Goal: Complete application form

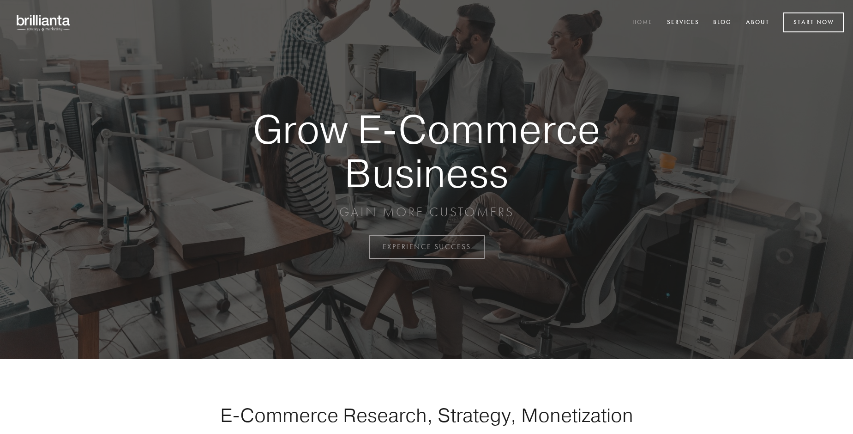
scroll to position [2420, 0]
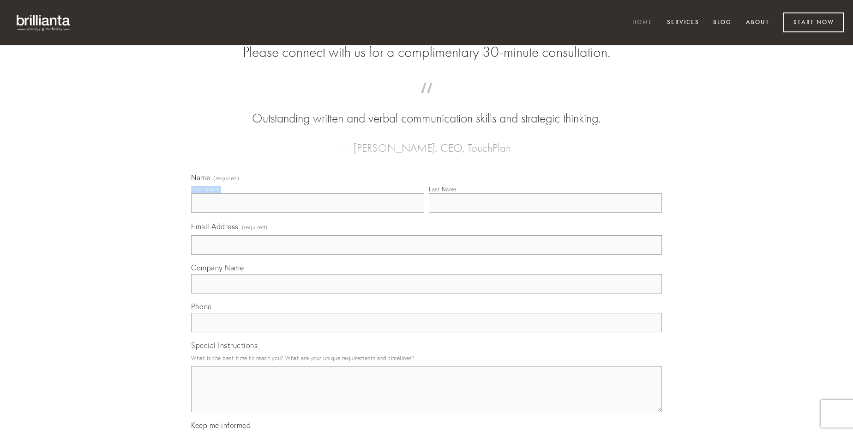
type input "[PERSON_NAME]"
click at [545, 212] on input "Last Name" at bounding box center [545, 202] width 233 height 19
type input "[PERSON_NAME]"
click at [427, 254] on input "Email Address (required)" at bounding box center [426, 244] width 471 height 19
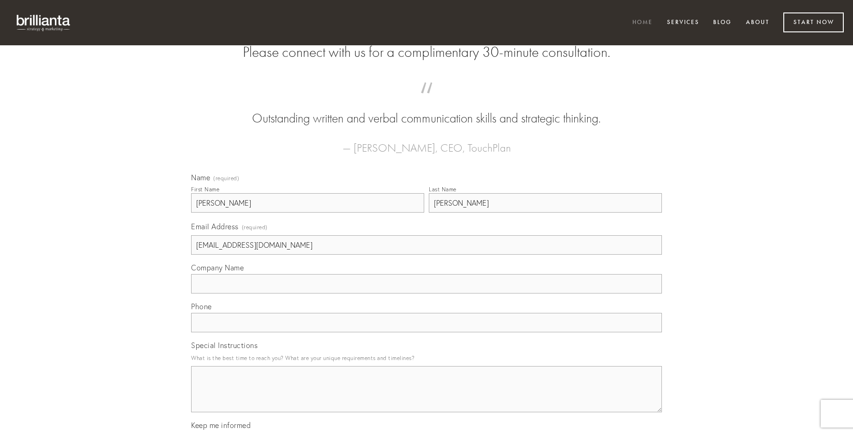
type input "[EMAIL_ADDRESS][DOMAIN_NAME]"
click at [427, 293] on input "Company Name" at bounding box center [426, 283] width 471 height 19
type input "[PERSON_NAME]"
click at [427, 332] on input "text" at bounding box center [426, 322] width 471 height 19
click at [427, 397] on textarea "Special Instructions" at bounding box center [426, 389] width 471 height 46
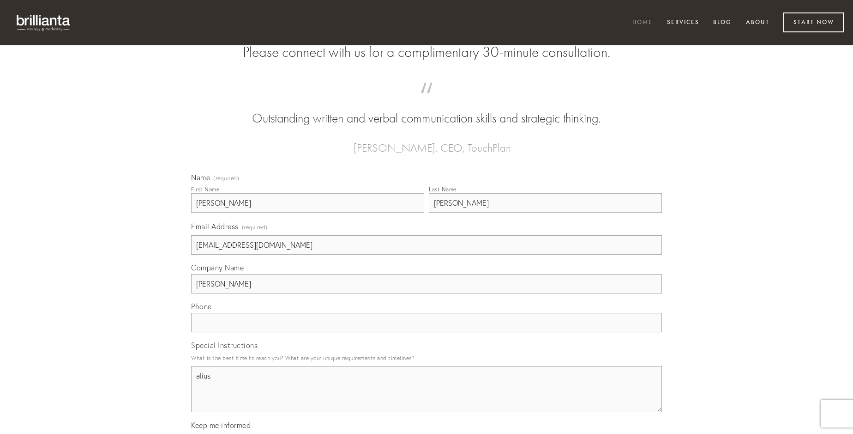
type textarea "alius"
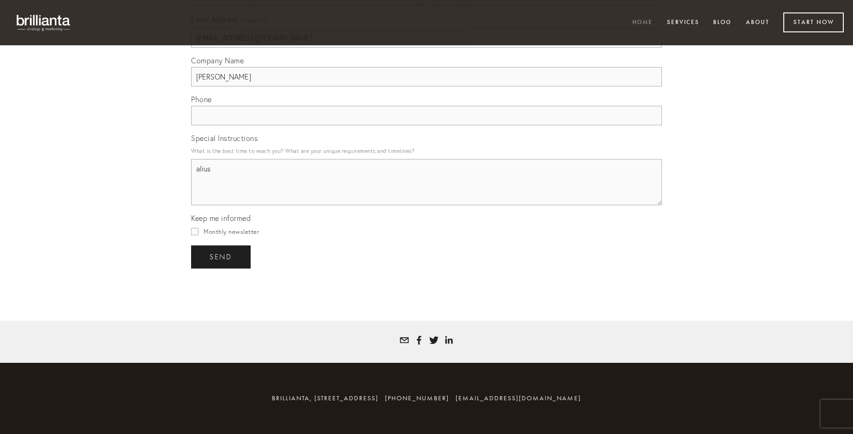
click at [222, 256] on span "send" at bounding box center [221, 257] width 23 height 8
